Goal: Task Accomplishment & Management: Manage account settings

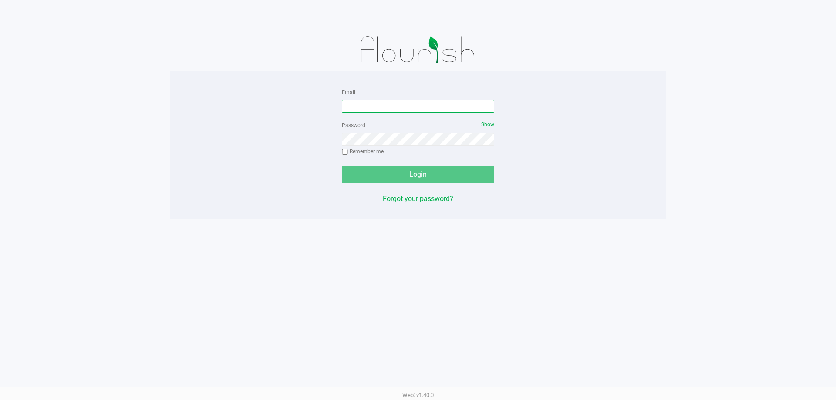
click at [414, 105] on input "Email" at bounding box center [418, 106] width 152 height 13
type input "[EMAIL_ADDRESS][DOMAIN_NAME]"
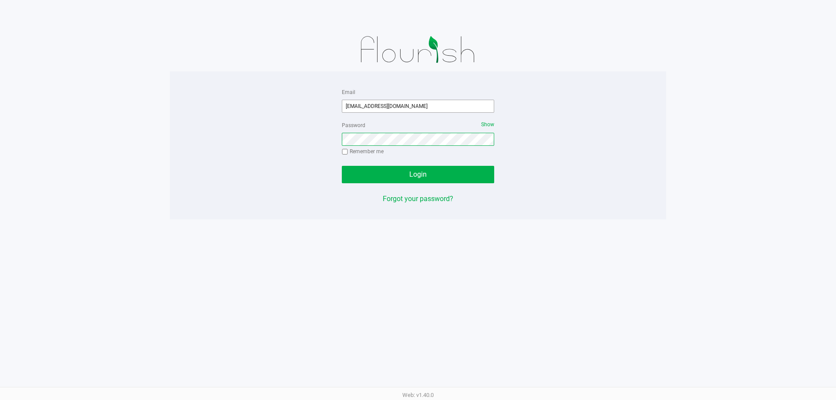
click at [342, 166] on button "Login" at bounding box center [418, 174] width 152 height 17
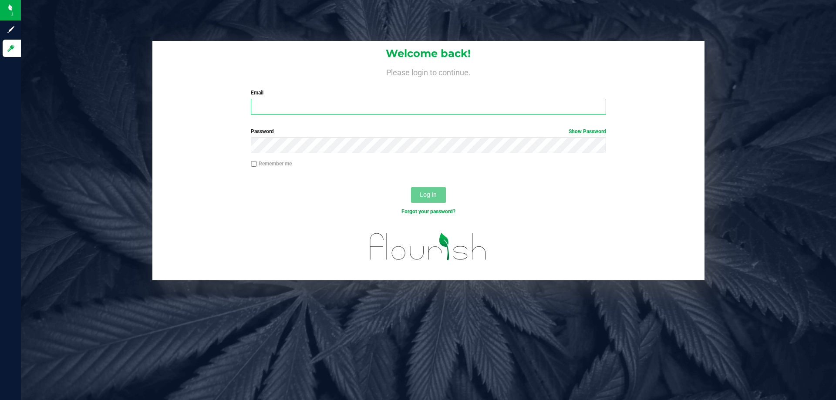
click at [308, 102] on input "Email" at bounding box center [428, 107] width 355 height 16
type input "[EMAIL_ADDRESS][DOMAIN_NAME]"
click at [411, 187] on button "Log In" at bounding box center [428, 195] width 35 height 16
